Goal: Task Accomplishment & Management: Use online tool/utility

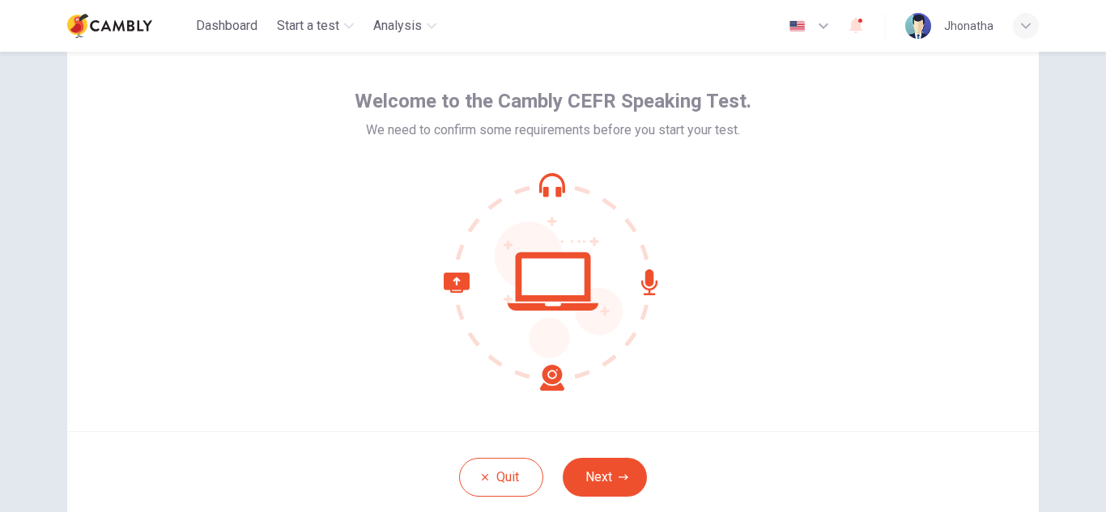
scroll to position [162, 0]
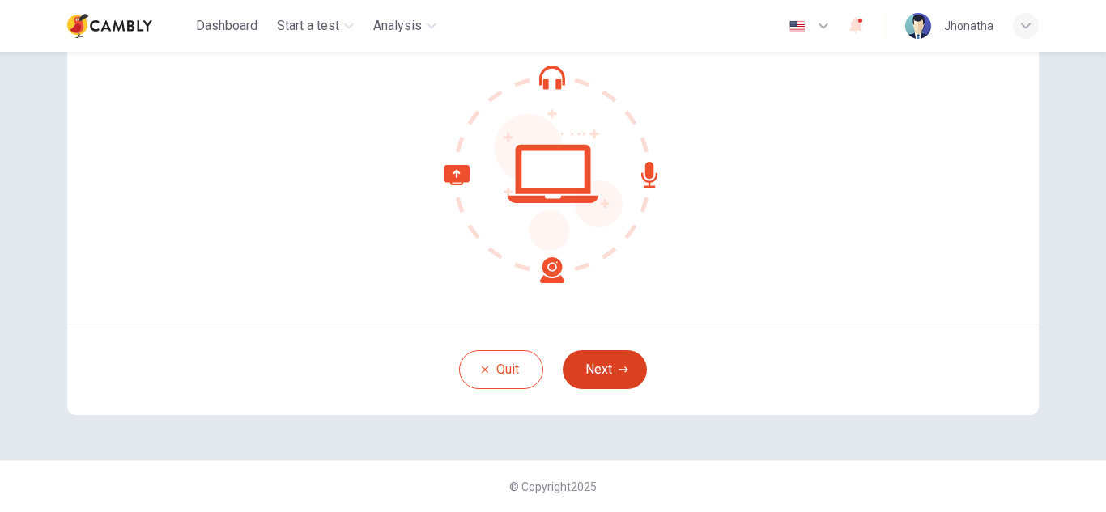
click at [602, 367] on button "Next" at bounding box center [605, 370] width 84 height 39
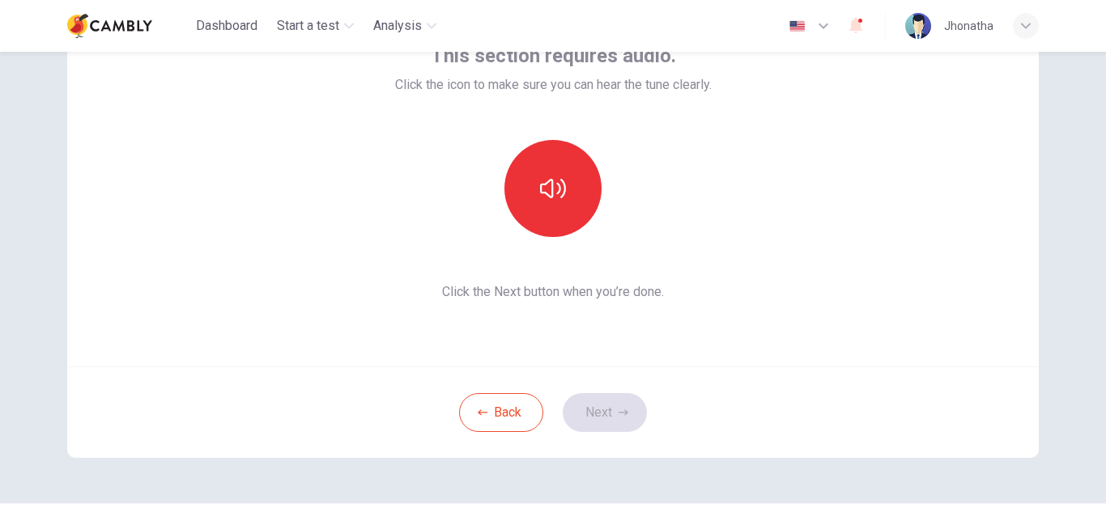
scroll to position [54, 0]
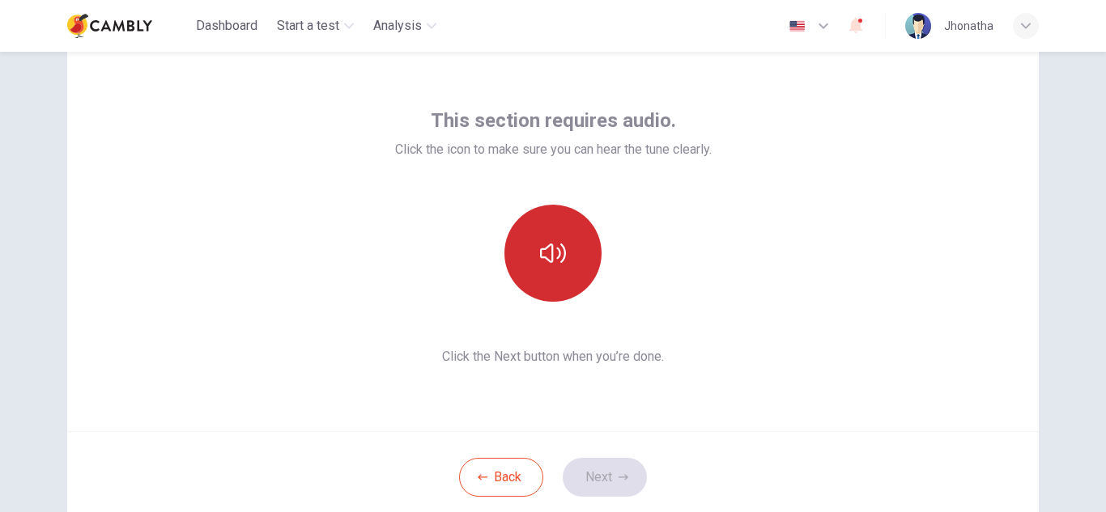
click at [568, 276] on button "button" at bounding box center [552, 253] width 97 height 97
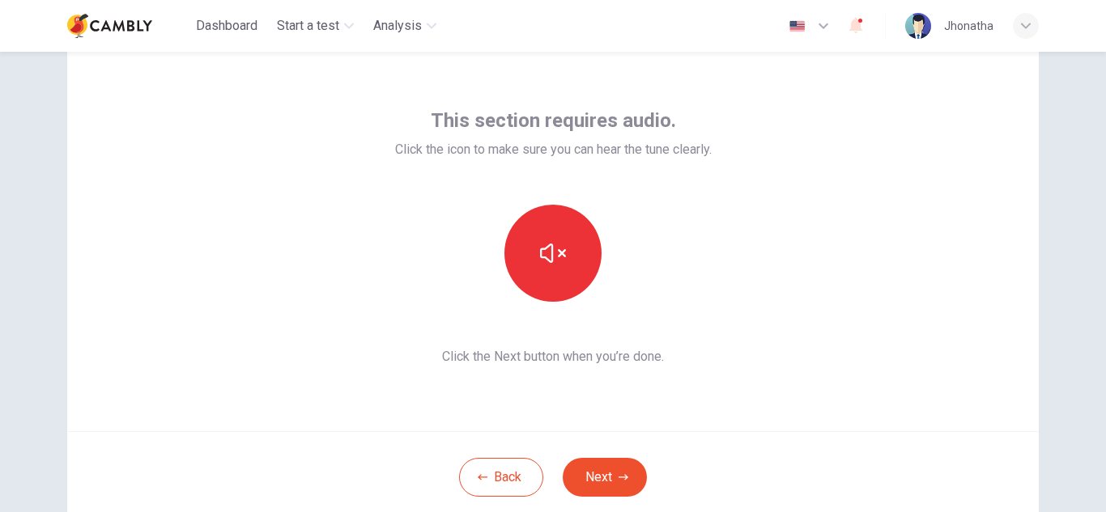
click at [612, 471] on button "Next" at bounding box center [605, 477] width 84 height 39
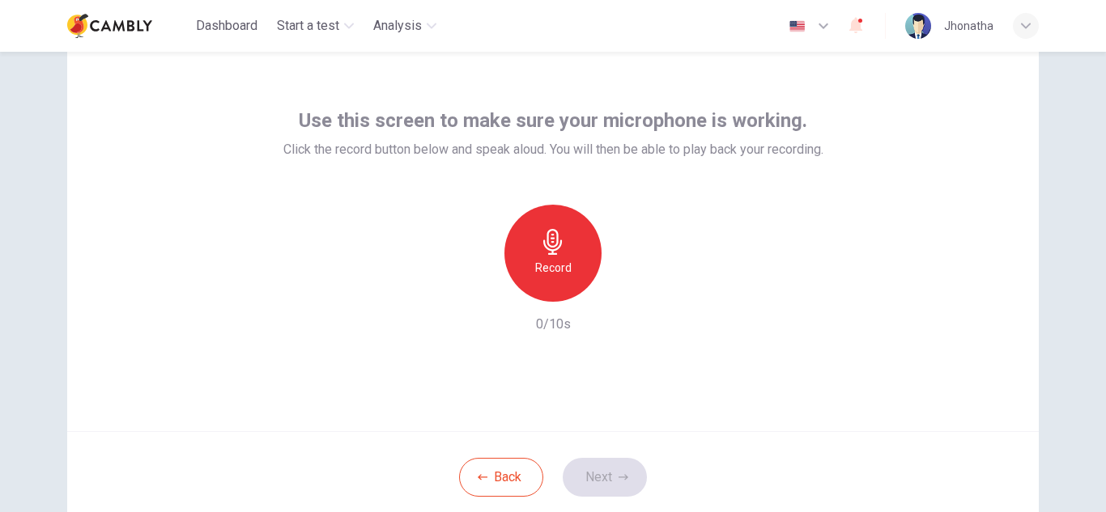
click at [557, 219] on div "Record" at bounding box center [552, 253] width 97 height 97
click at [620, 473] on icon "button" at bounding box center [624, 478] width 10 height 10
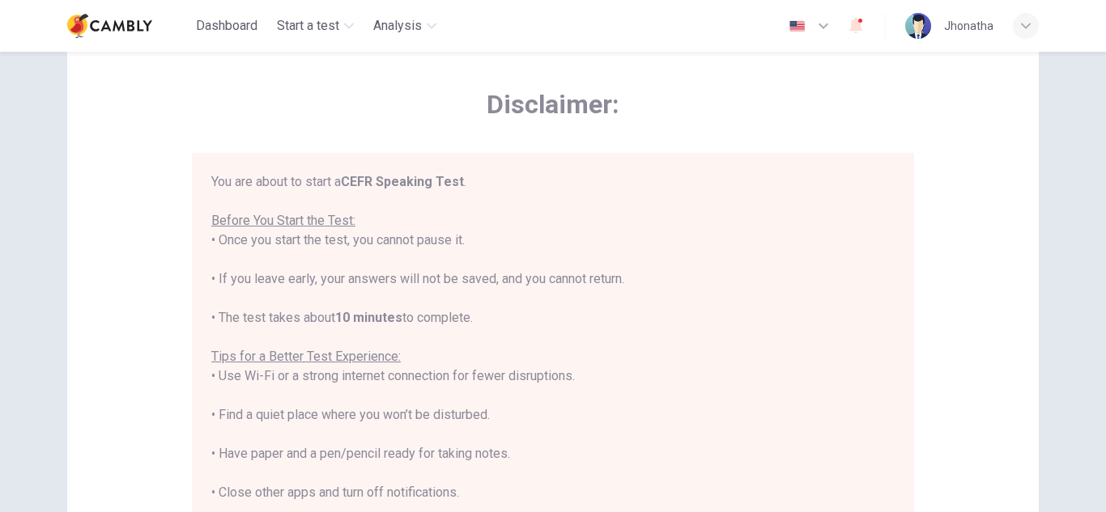
scroll to position [19, 0]
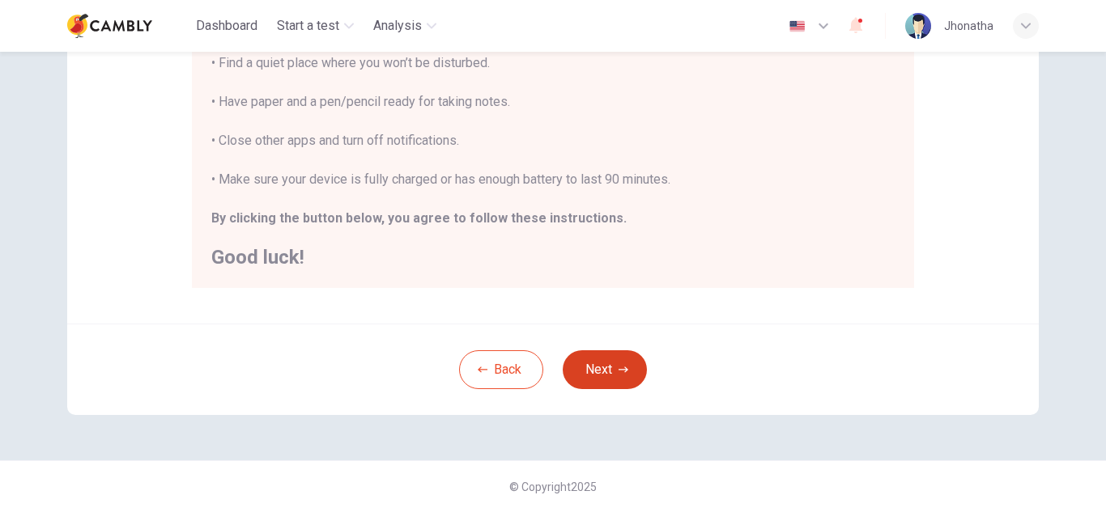
click at [618, 376] on button "Next" at bounding box center [605, 370] width 84 height 39
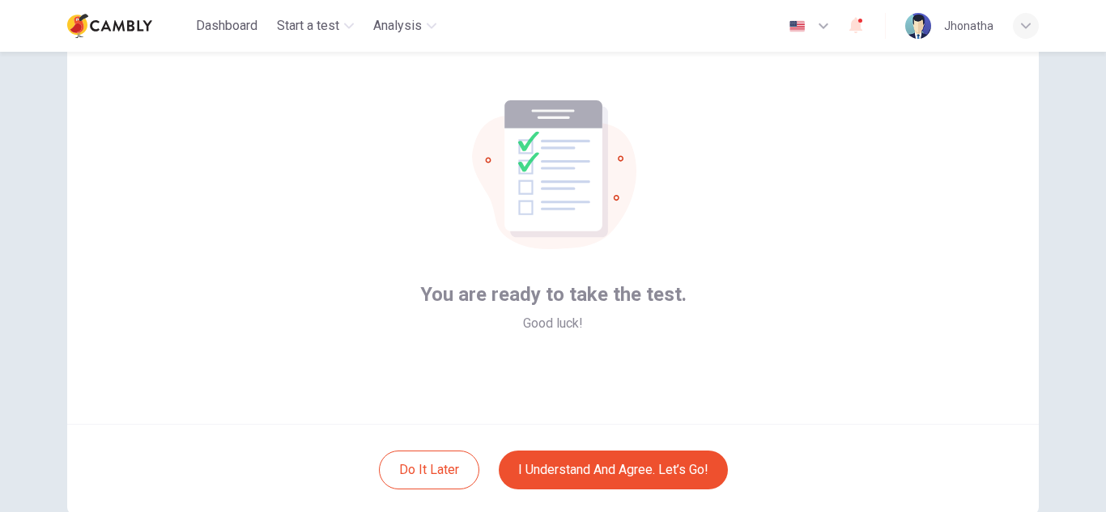
scroll to position [108, 0]
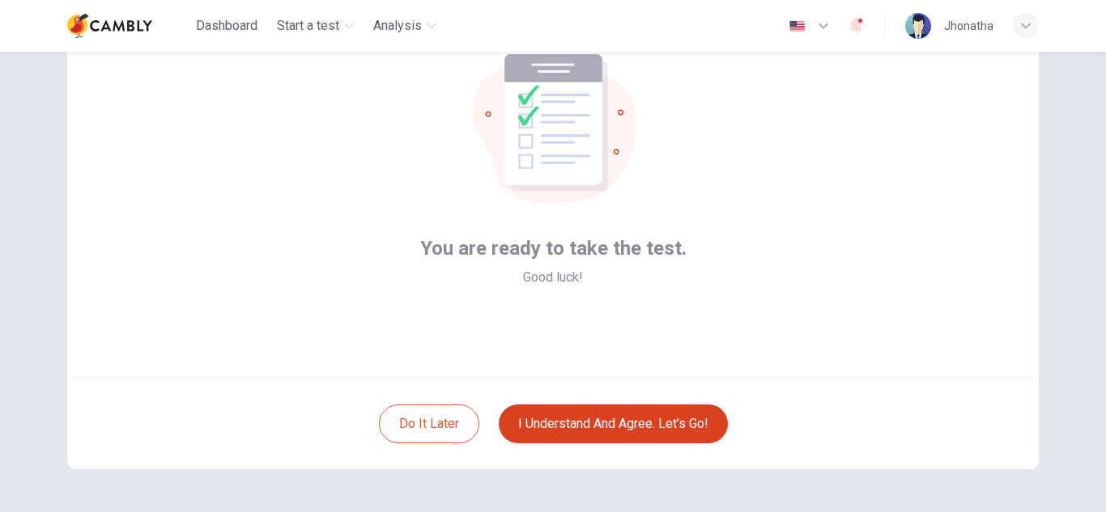
click at [653, 427] on button "I understand and agree. Let’s go!" at bounding box center [613, 424] width 229 height 39
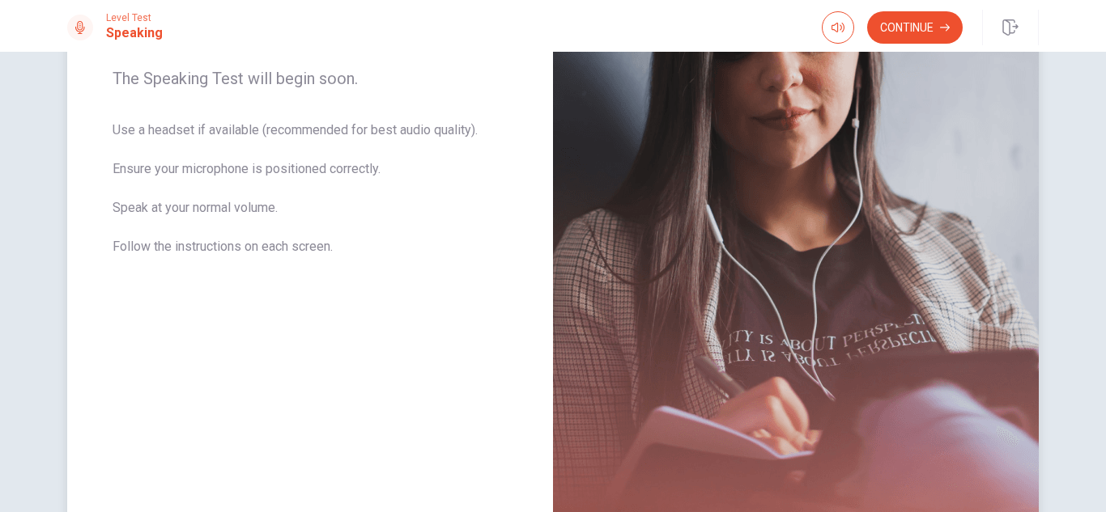
scroll to position [216, 0]
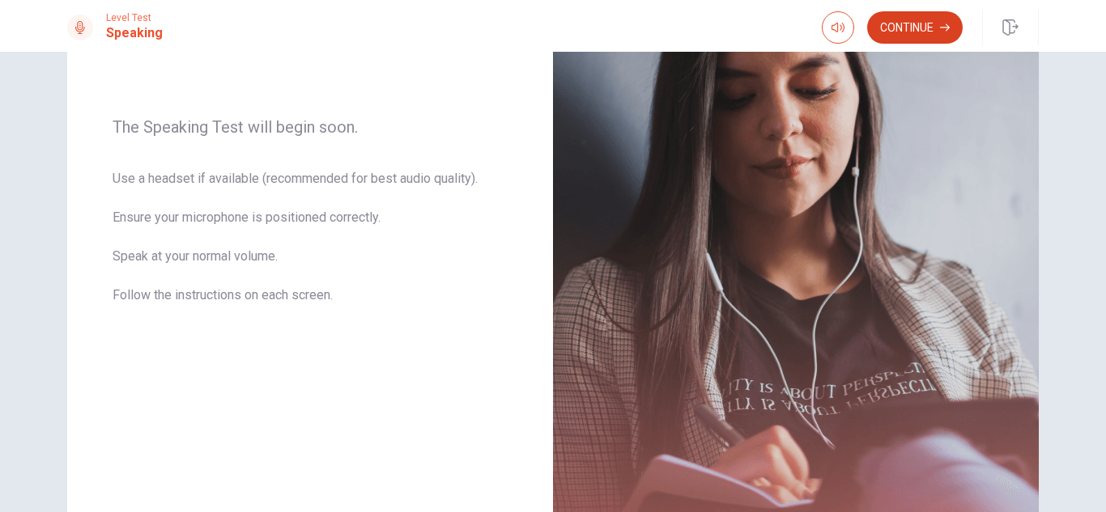
click at [910, 24] on button "Continue" at bounding box center [915, 27] width 96 height 32
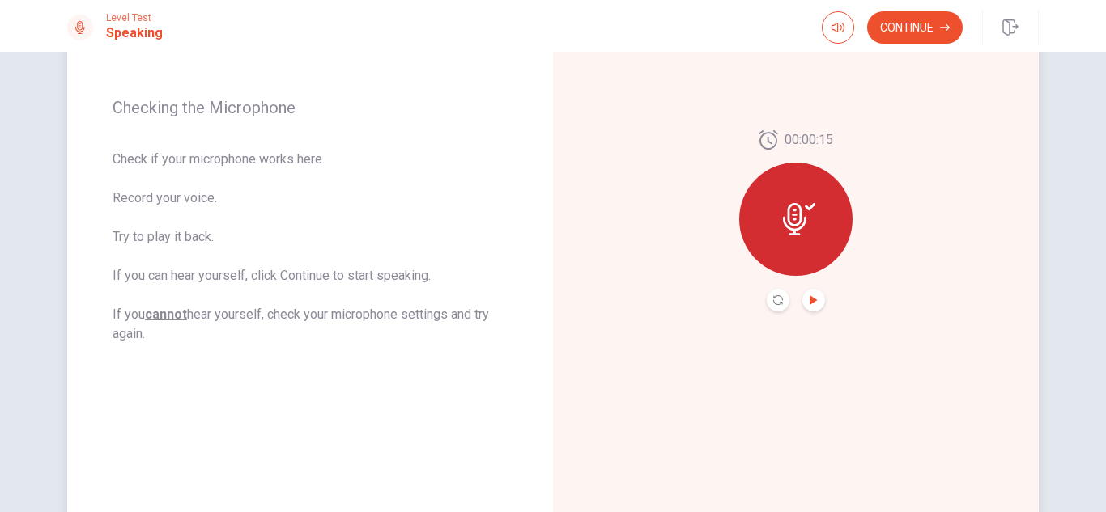
click at [810, 301] on icon "Play Audio" at bounding box center [813, 300] width 7 height 10
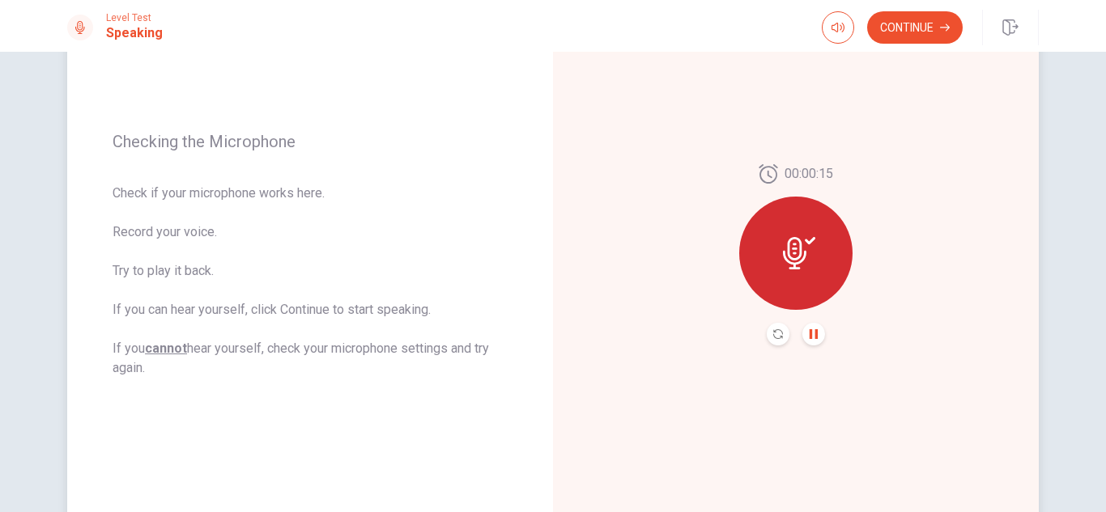
scroll to position [146, 0]
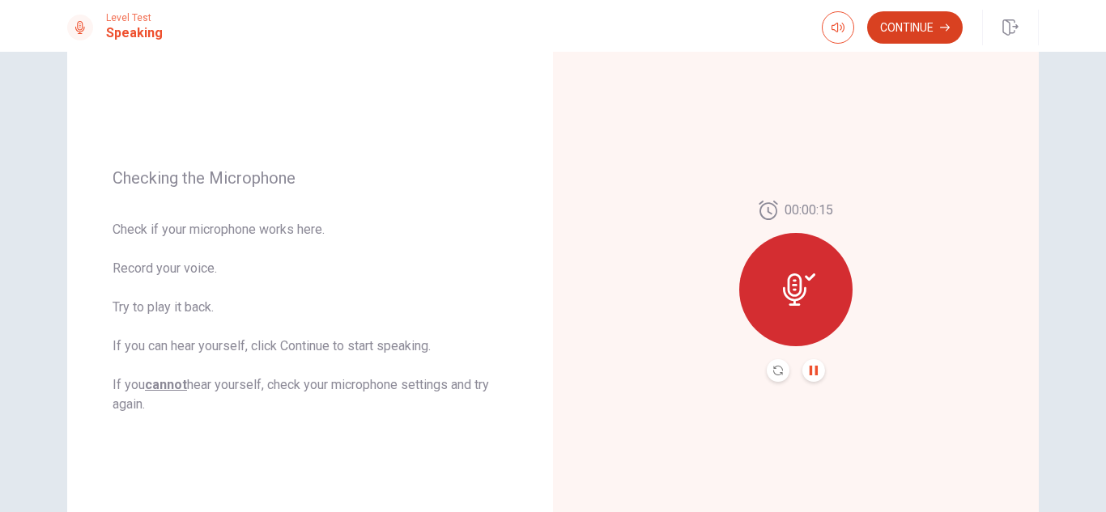
click at [905, 33] on button "Continue" at bounding box center [915, 27] width 96 height 32
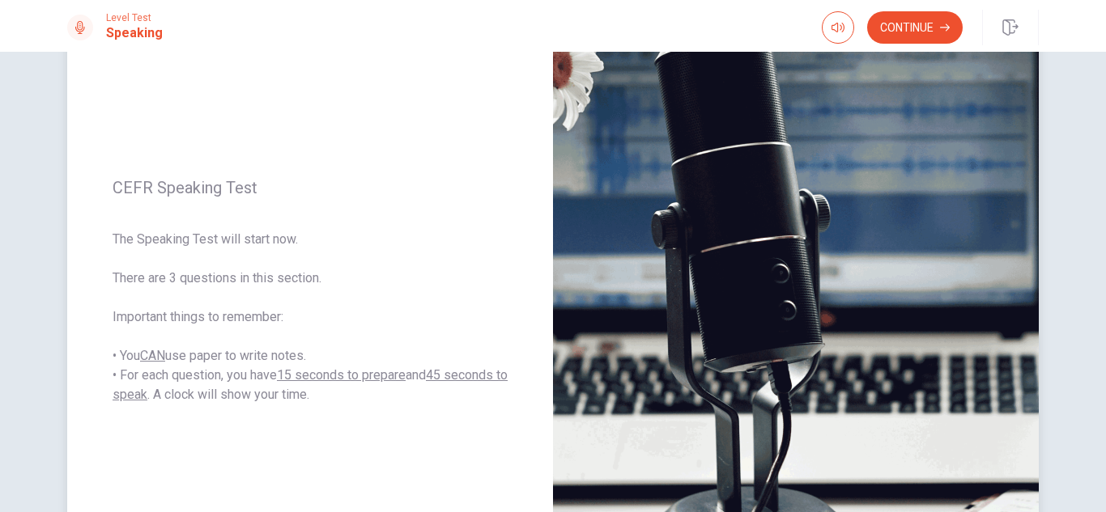
scroll to position [254, 0]
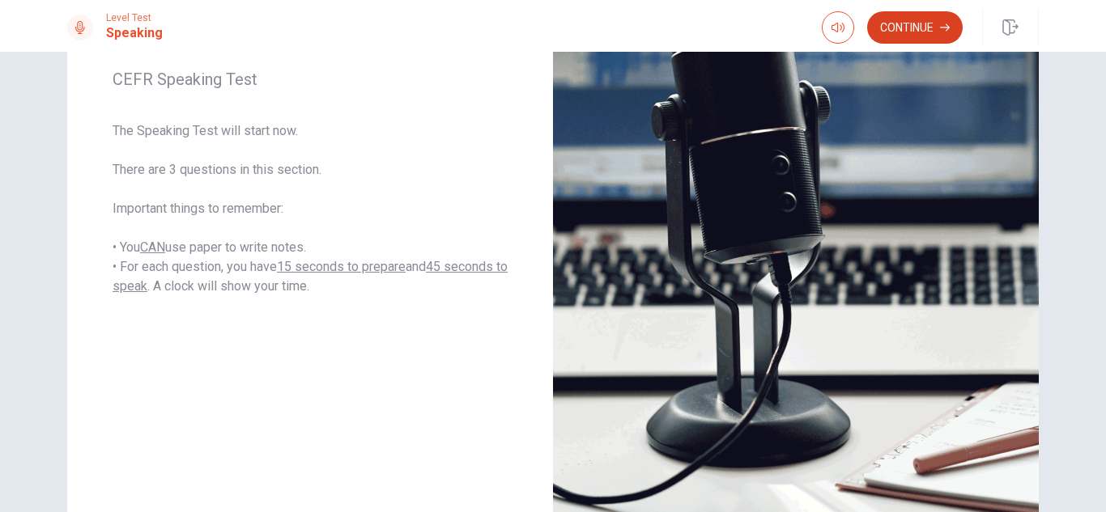
click at [898, 28] on button "Continue" at bounding box center [915, 27] width 96 height 32
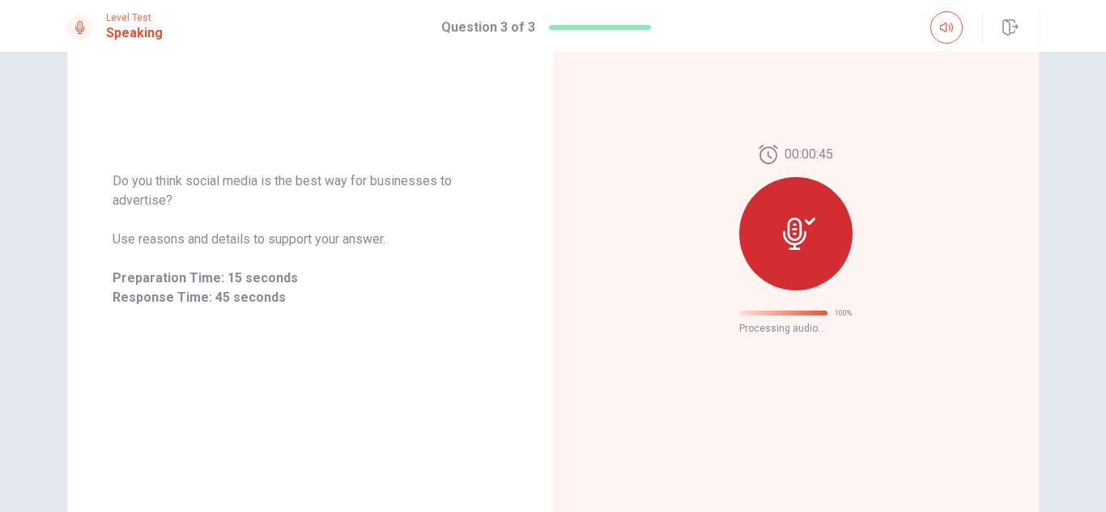
scroll to position [77, 0]
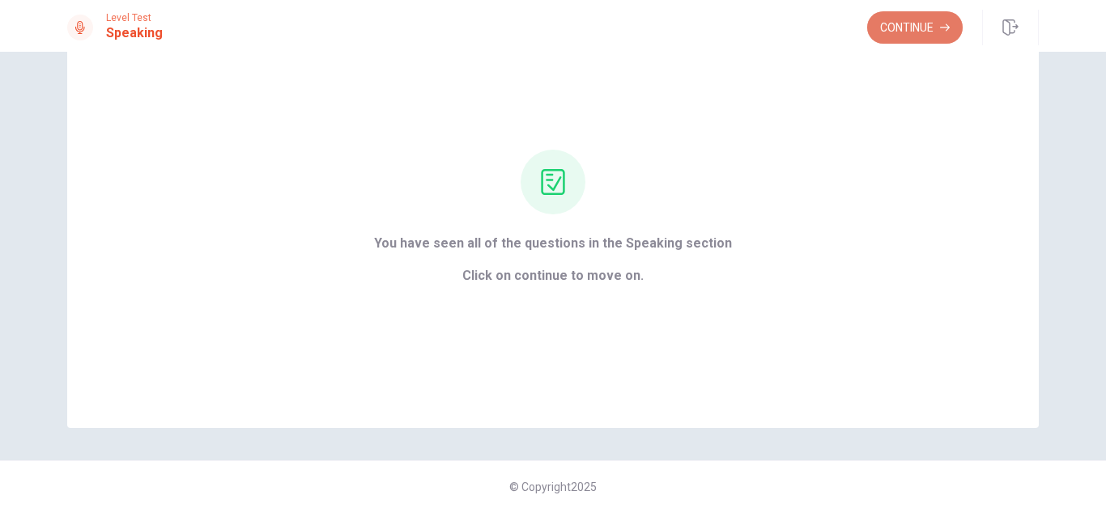
click at [911, 27] on button "Continue" at bounding box center [915, 27] width 96 height 32
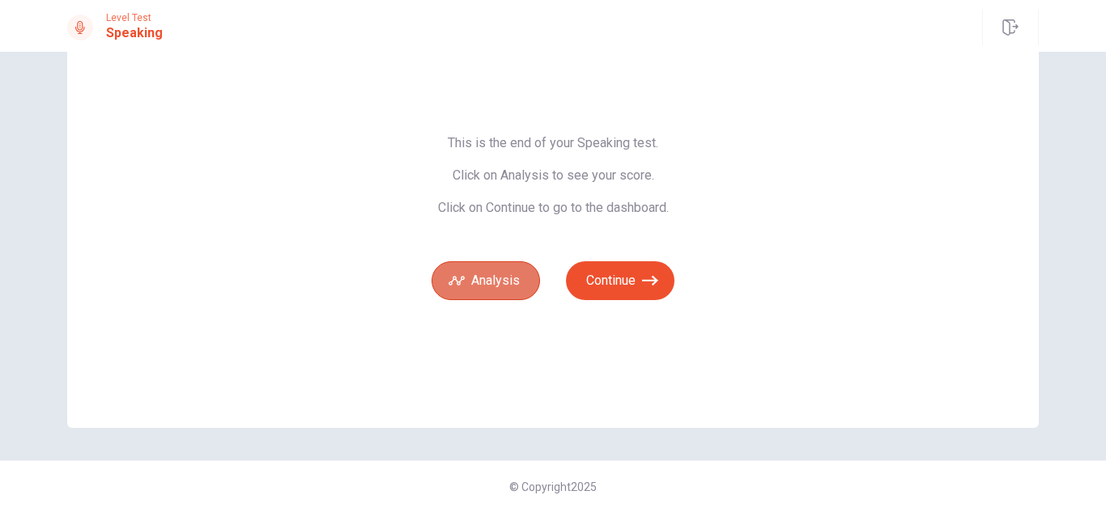
click at [497, 278] on button "Analysis" at bounding box center [485, 280] width 108 height 39
